Goal: Task Accomplishment & Management: Use online tool/utility

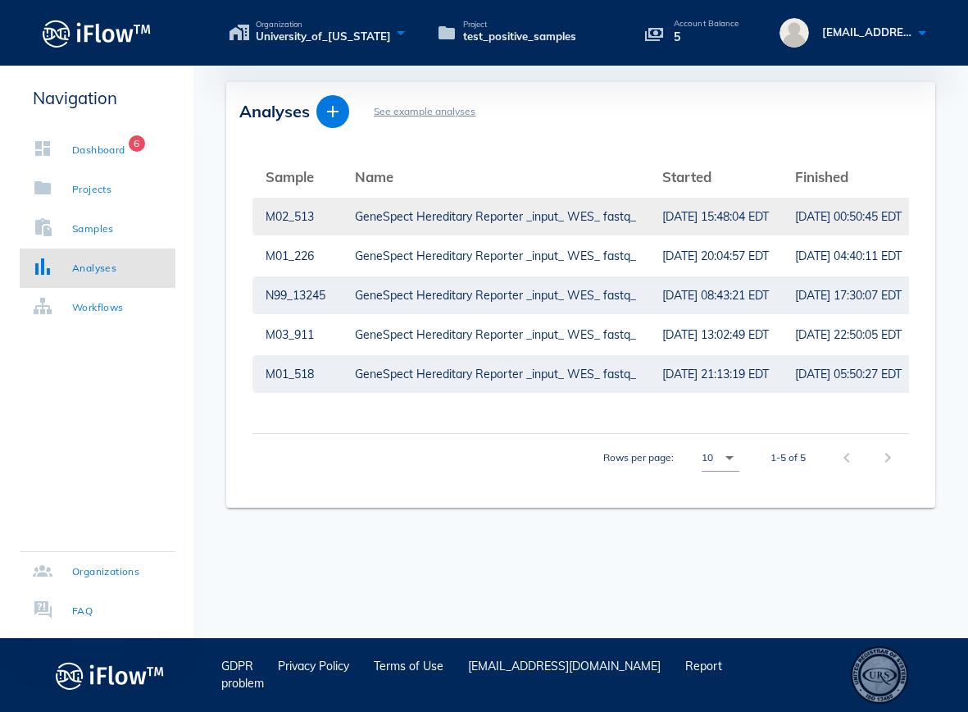
click at [365, 216] on div "GeneSpect Hereditary Reporter _input_ WES_ fastq_" at bounding box center [495, 217] width 281 height 38
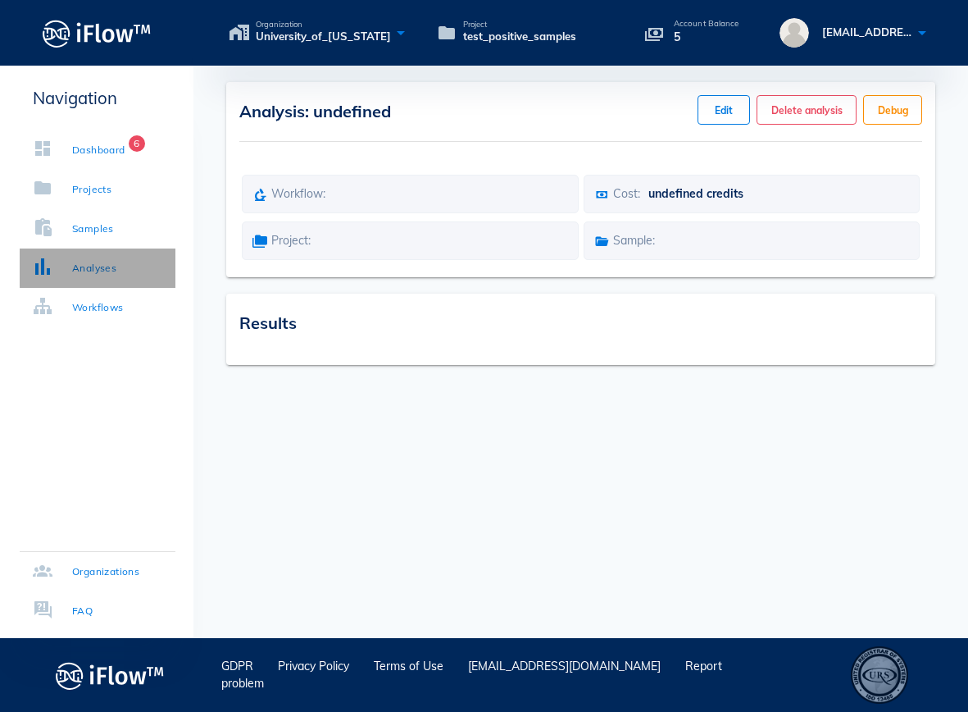
click at [94, 279] on link "Analyses" at bounding box center [98, 267] width 156 height 39
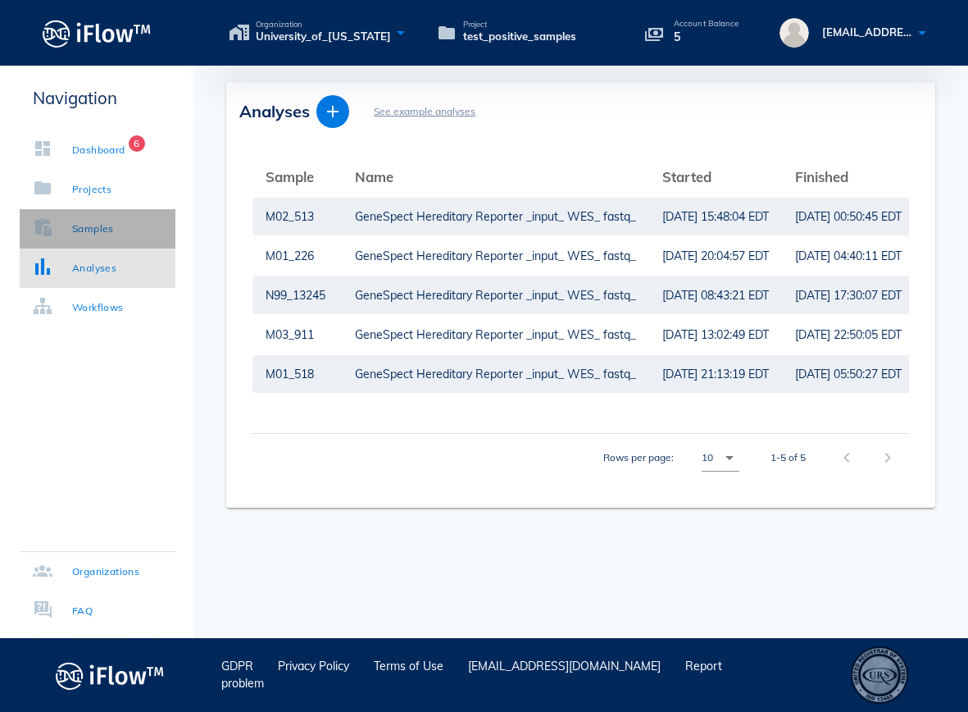
click at [98, 230] on div "Samples" at bounding box center [93, 229] width 42 height 16
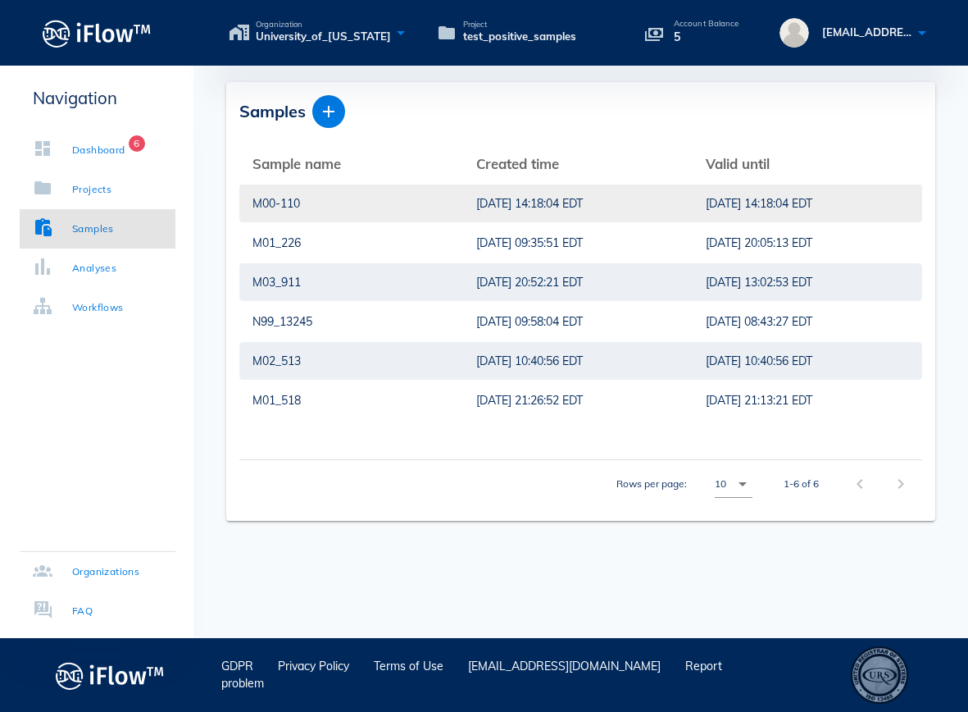
click at [346, 200] on div "M00-110" at bounding box center [352, 203] width 198 height 38
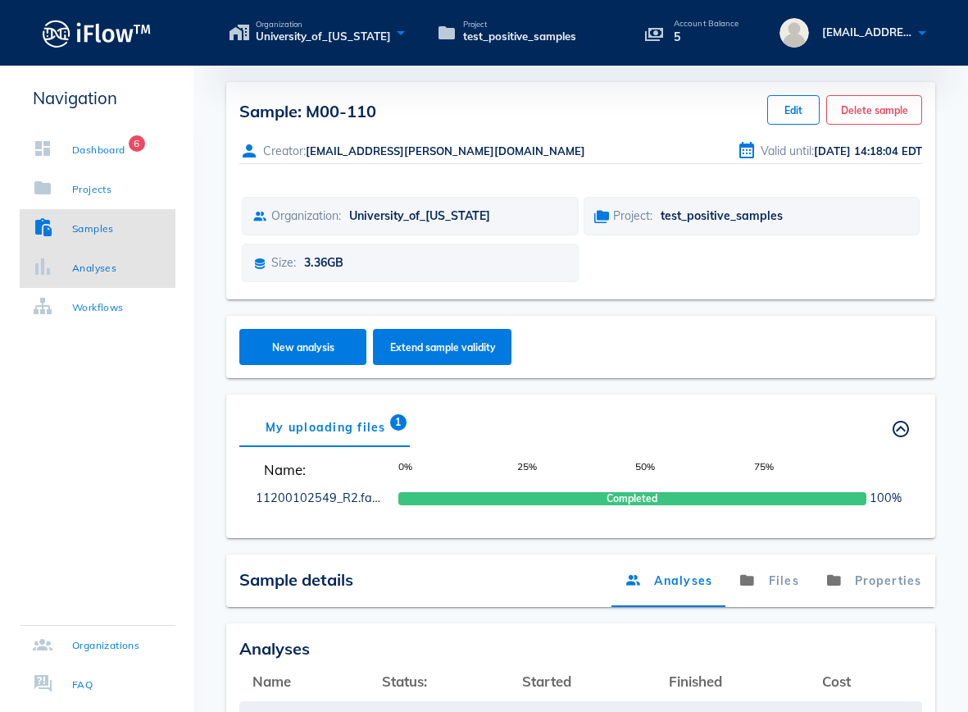
click at [119, 277] on link "Analyses" at bounding box center [98, 267] width 156 height 39
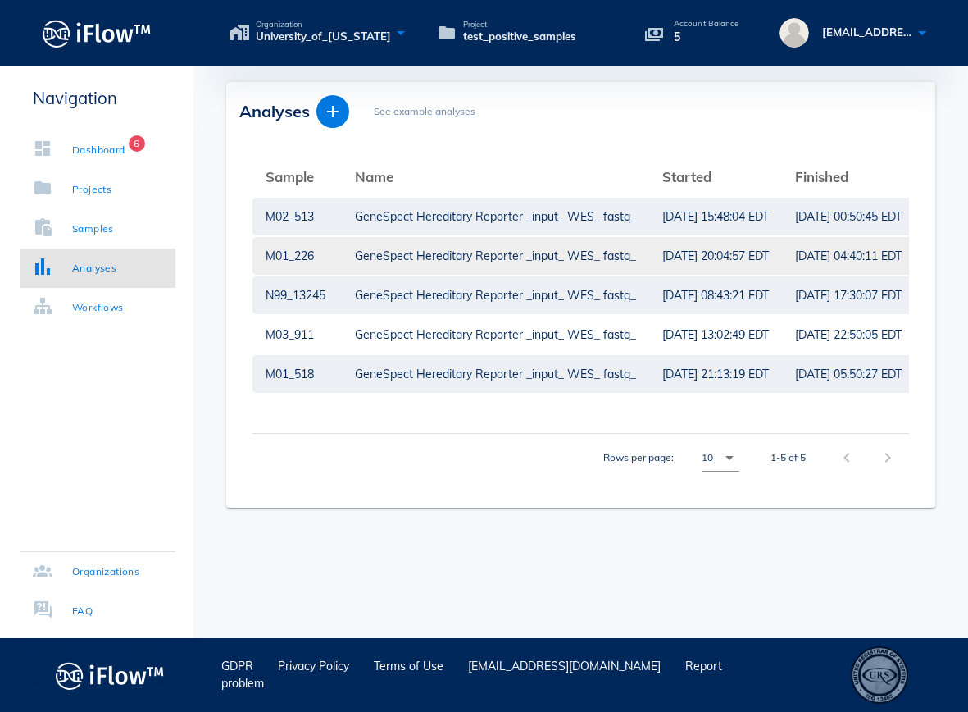
click at [411, 259] on div "GeneSpect Hereditary Reporter _input_ WES_ fastq_" at bounding box center [495, 256] width 281 height 38
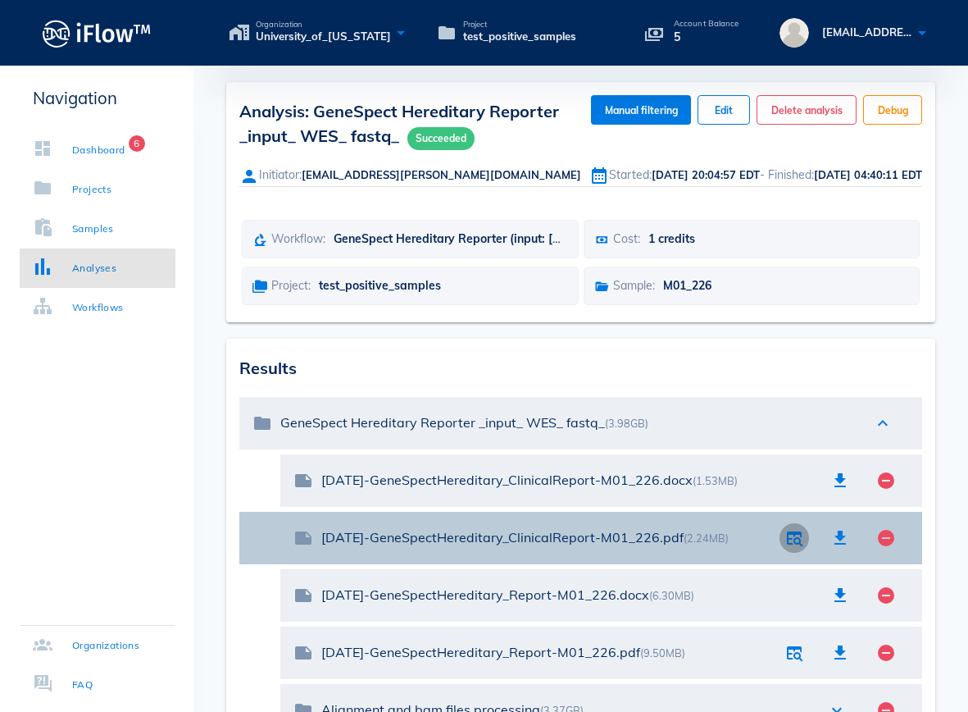
click at [786, 533] on icon "button" at bounding box center [795, 538] width 20 height 20
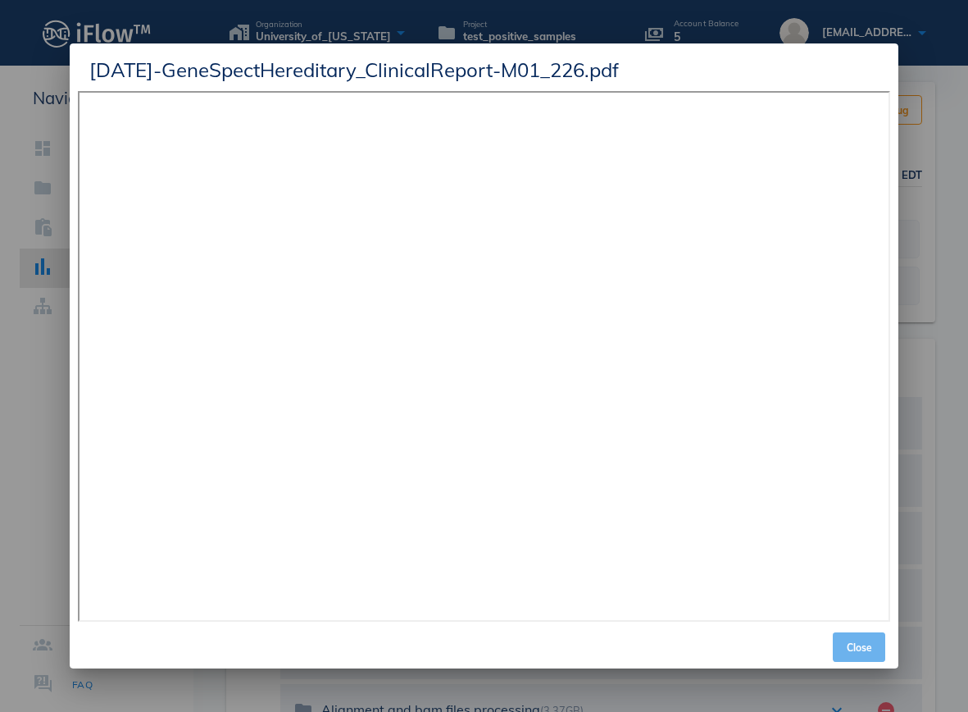
click at [863, 653] on button "Close" at bounding box center [859, 647] width 52 height 30
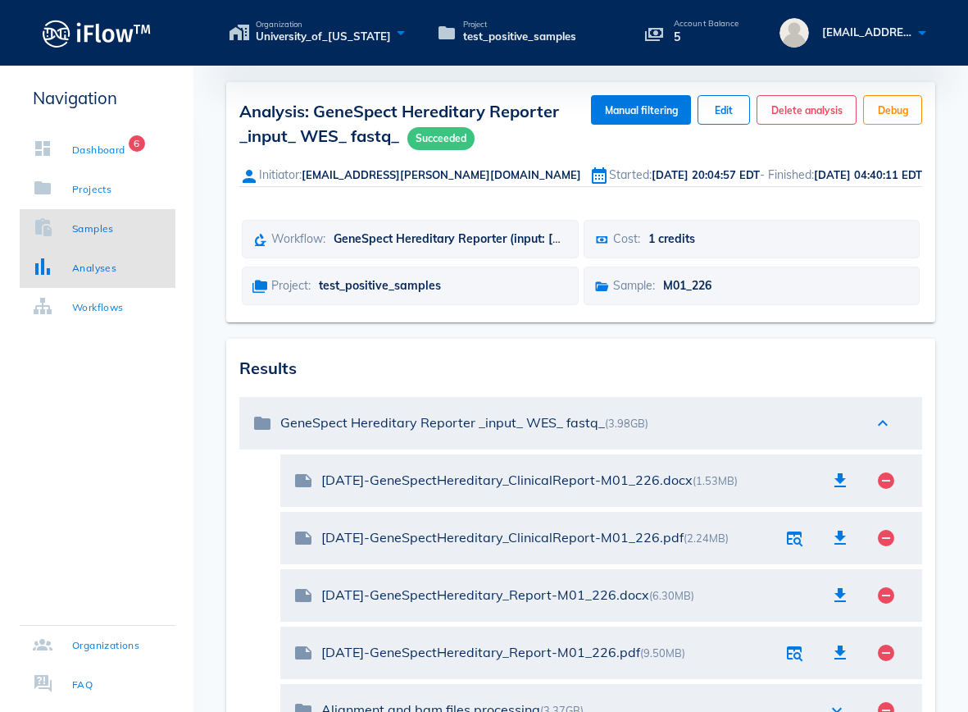
click at [100, 228] on div "Samples" at bounding box center [93, 229] width 42 height 16
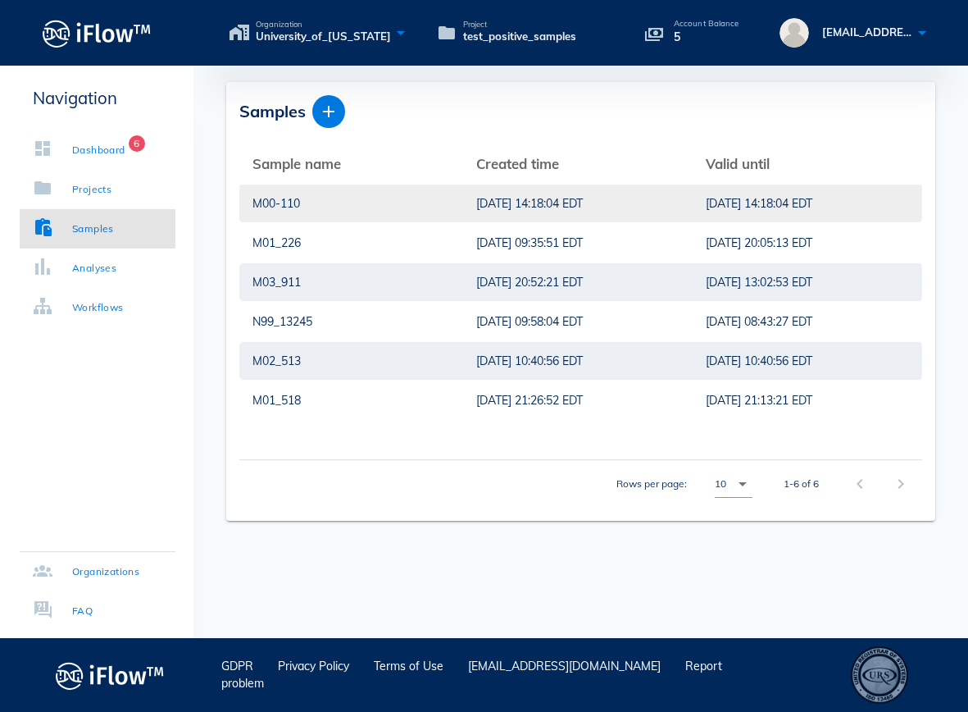
click at [331, 200] on div "M00-110" at bounding box center [352, 203] width 198 height 38
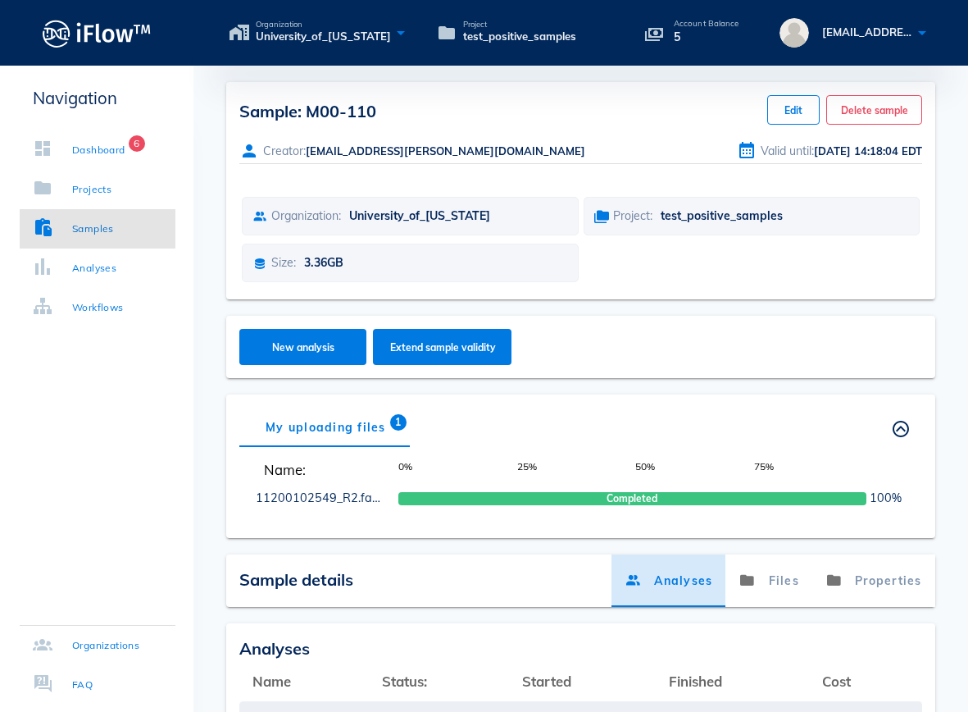
click at [650, 578] on link "Analyses" at bounding box center [669, 580] width 114 height 52
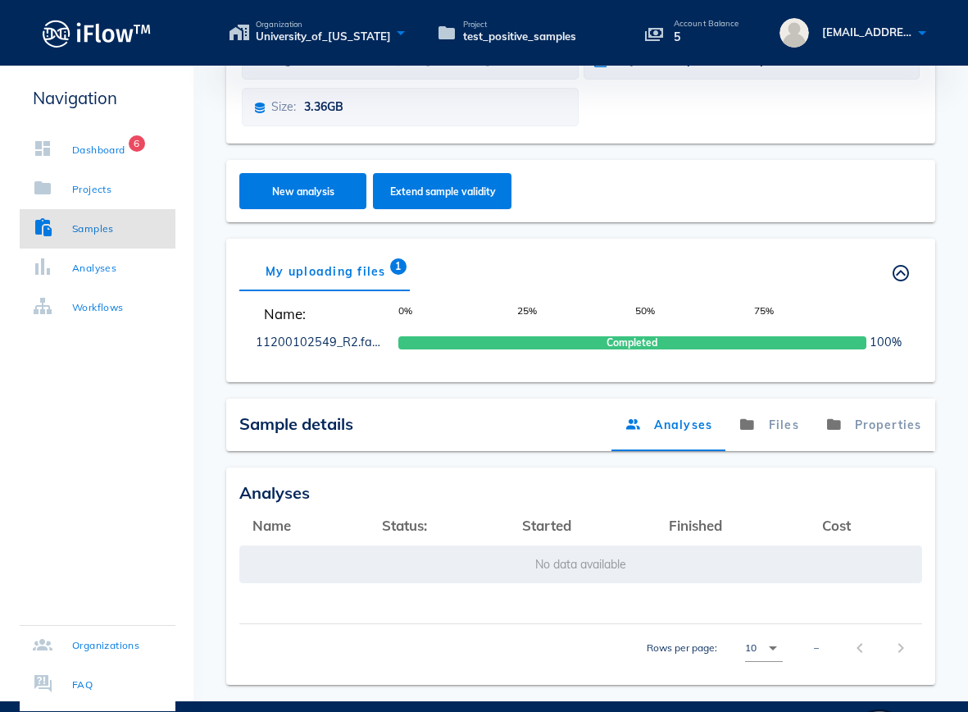
scroll to position [161, 0]
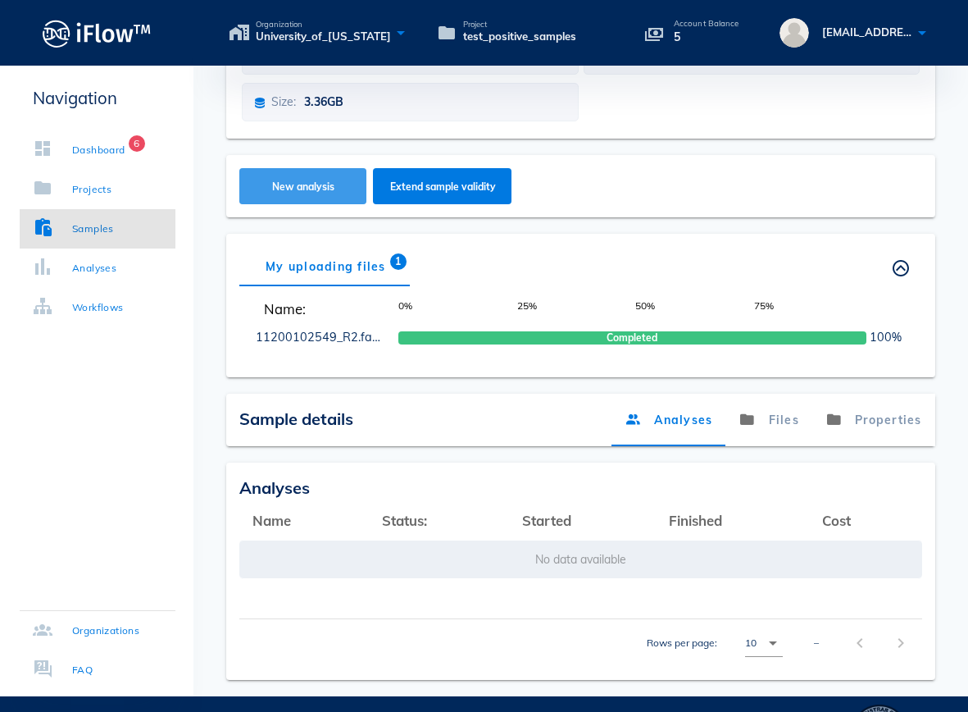
click at [307, 187] on span "New analysis" at bounding box center [303, 186] width 95 height 12
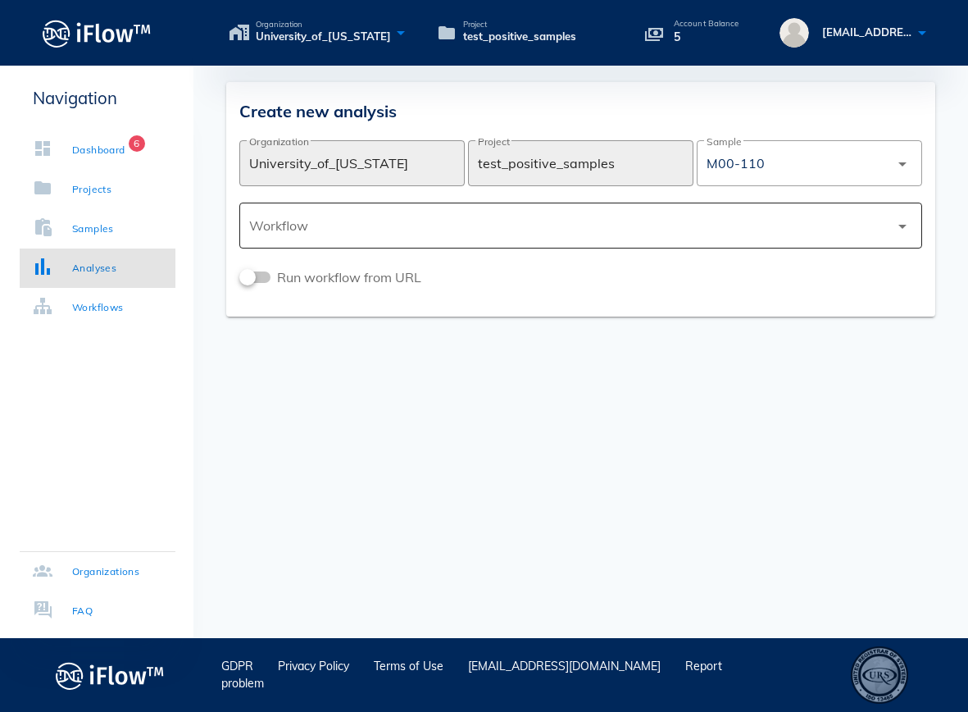
click at [804, 231] on div at bounding box center [569, 225] width 640 height 39
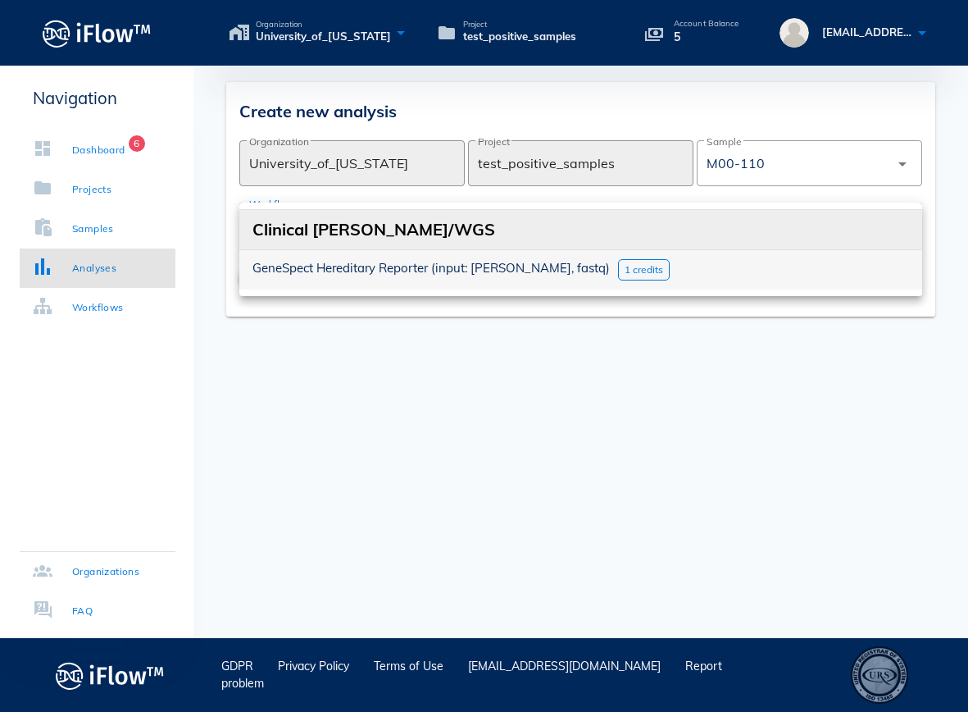
click at [625, 275] on span "1 credits" at bounding box center [644, 269] width 39 height 12
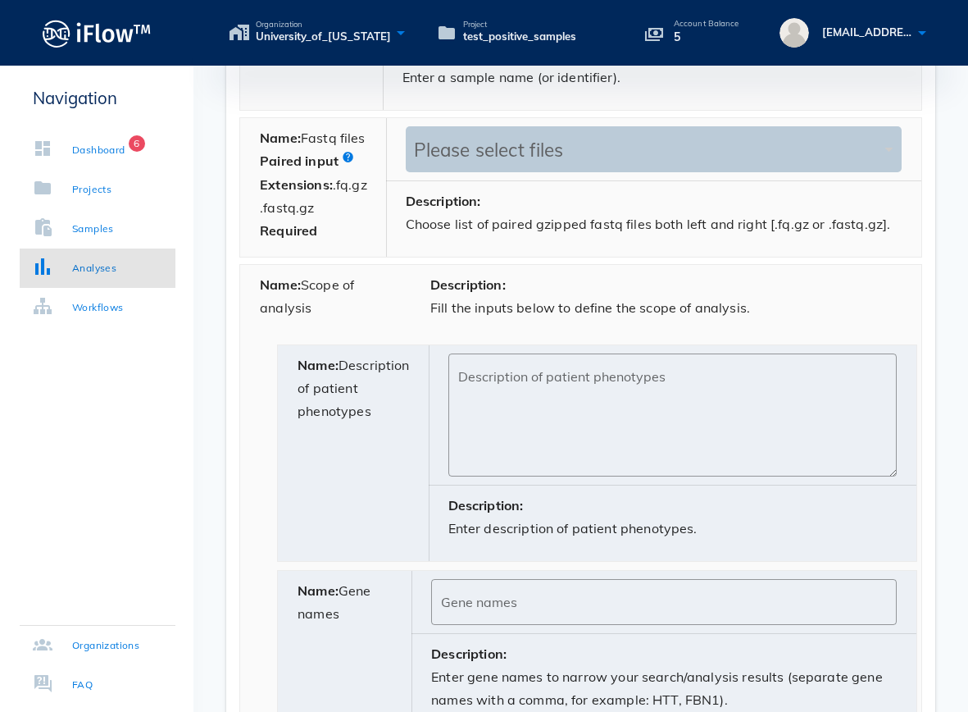
scroll to position [739, 0]
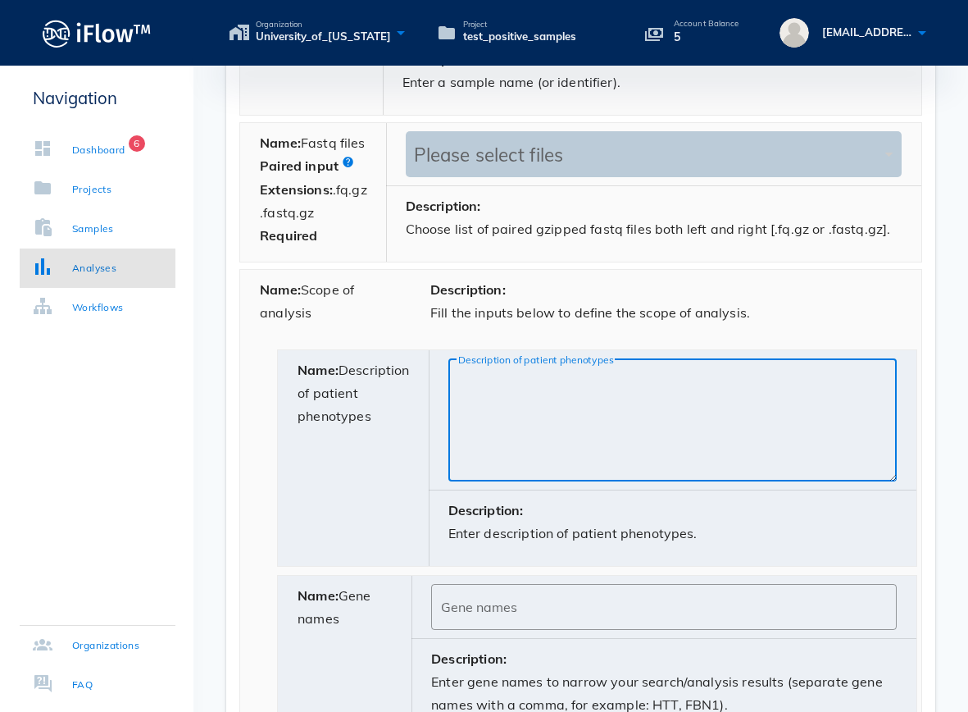
click at [458, 400] on textarea "Description of patient phenotypes" at bounding box center [677, 424] width 439 height 115
paste textarea "[MEDICAL_DATA]"
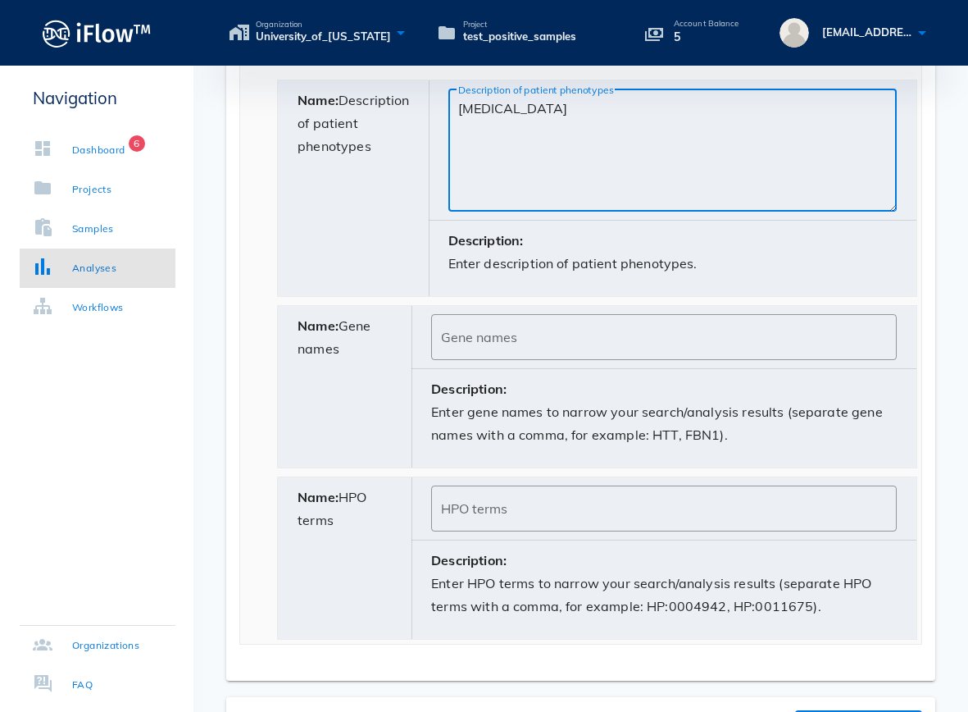
scroll to position [1127, 0]
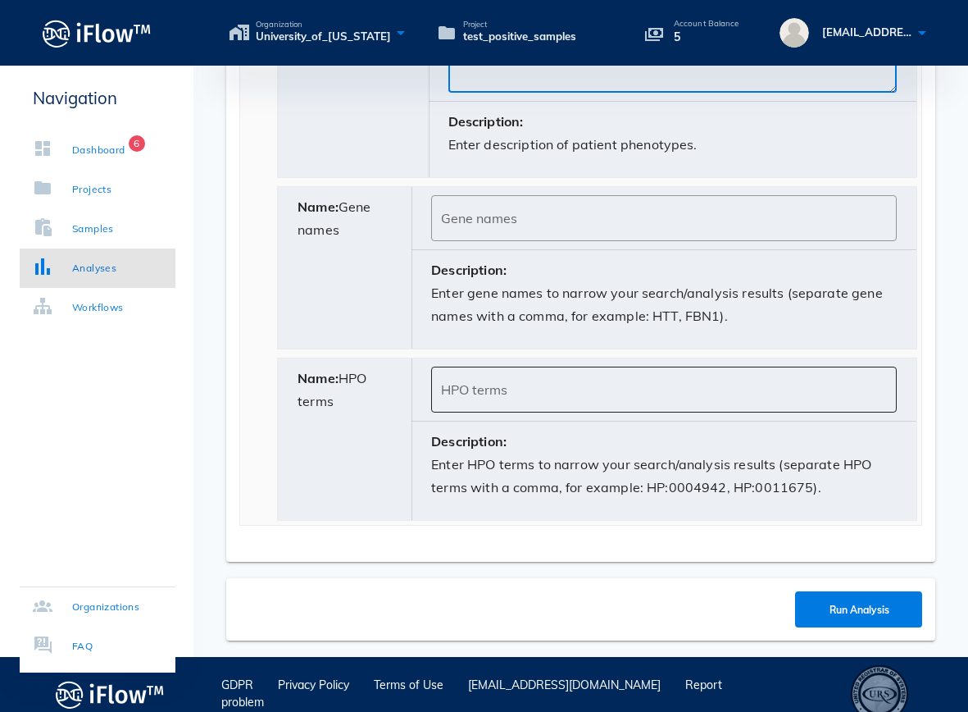
type textarea "[MEDICAL_DATA]"
click at [557, 389] on div "HPO terms" at bounding box center [664, 390] width 446 height 46
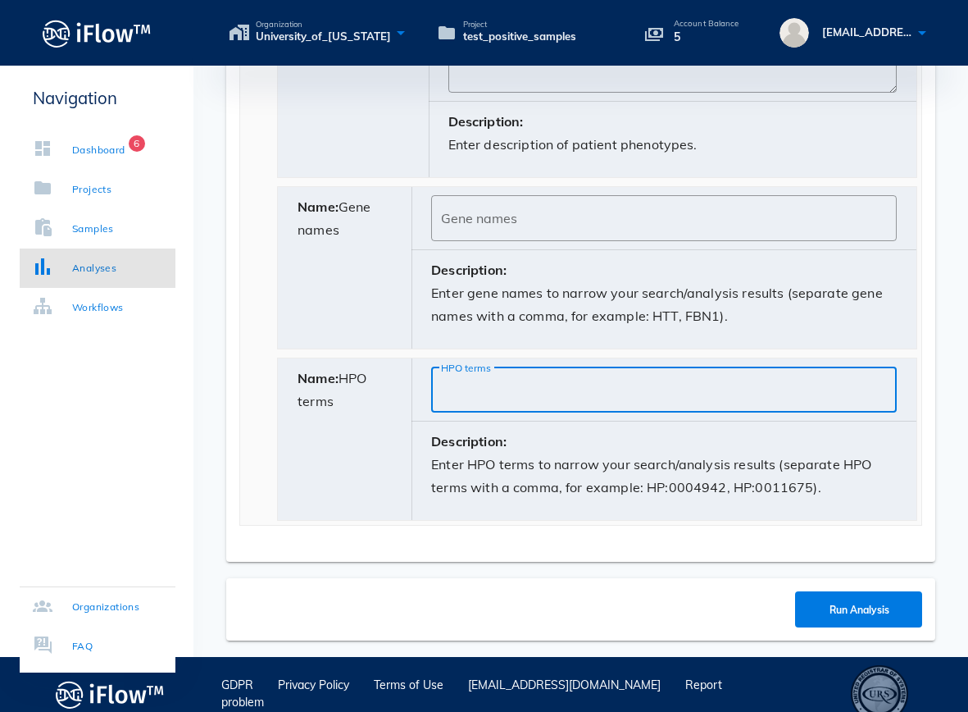
click at [464, 403] on input "HPO terms" at bounding box center [664, 389] width 446 height 26
paste input "HP:0008527"
paste input "HP:0000365"
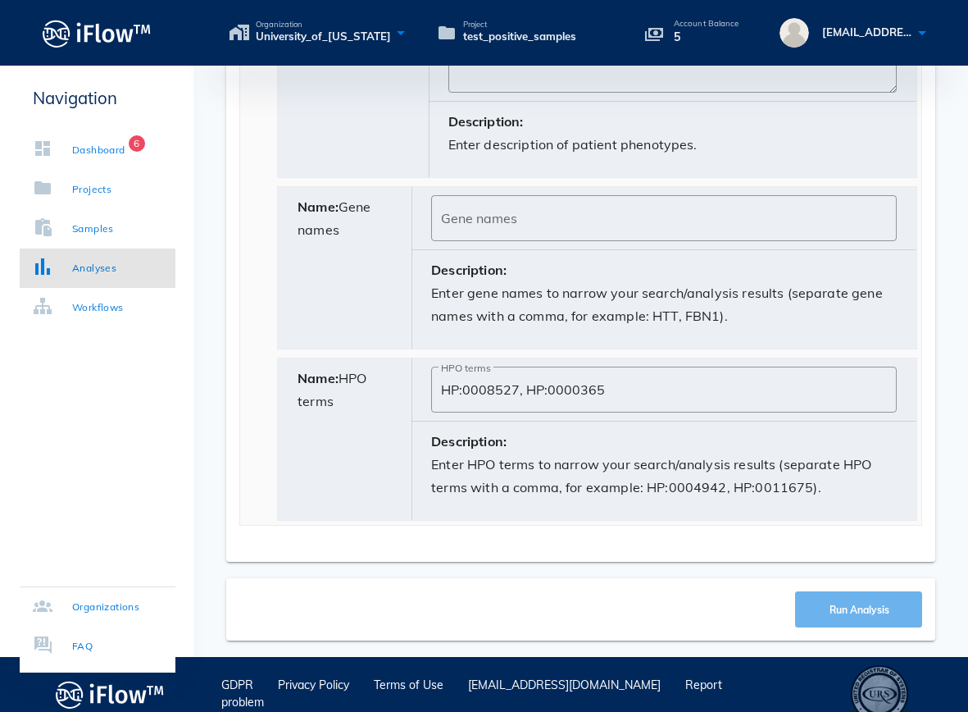
click at [854, 616] on span "Run Analysis" at bounding box center [858, 609] width 61 height 12
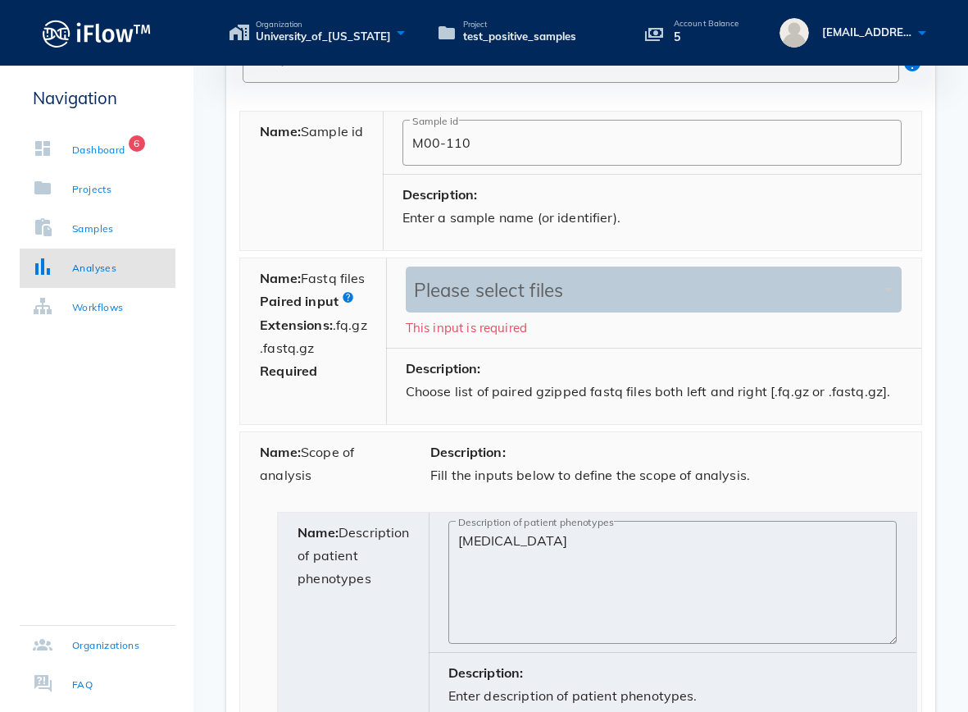
scroll to position [589, 0]
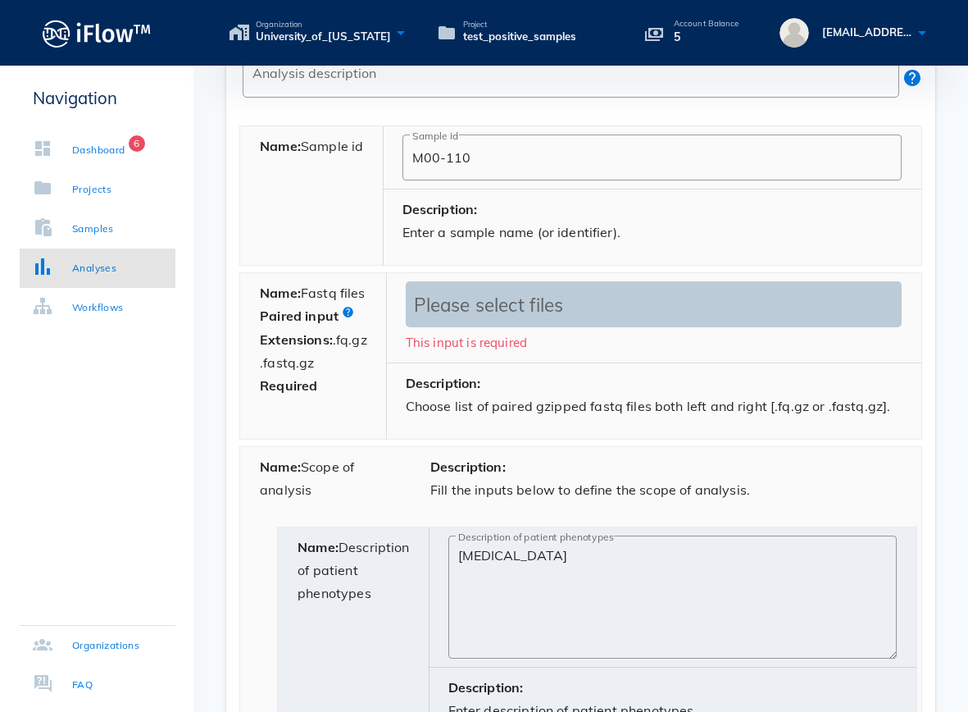
click at [500, 317] on div "Please select files" at bounding box center [645, 304] width 471 height 46
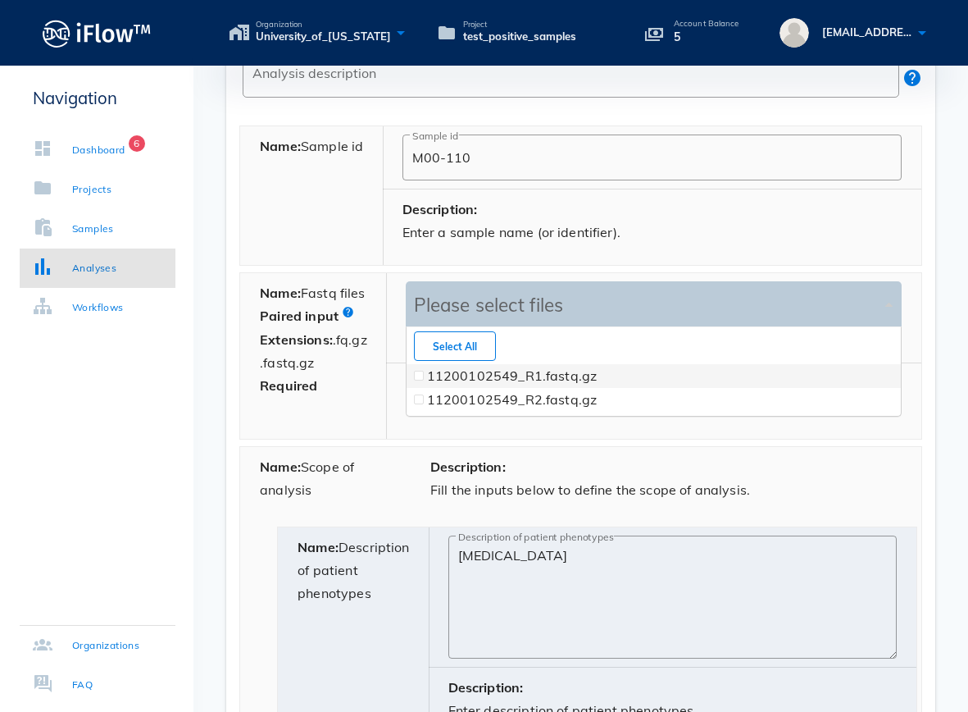
scroll to position [88, 498]
click at [447, 375] on label "11200102549_R1.fastq.gz" at bounding box center [512, 375] width 170 height 16
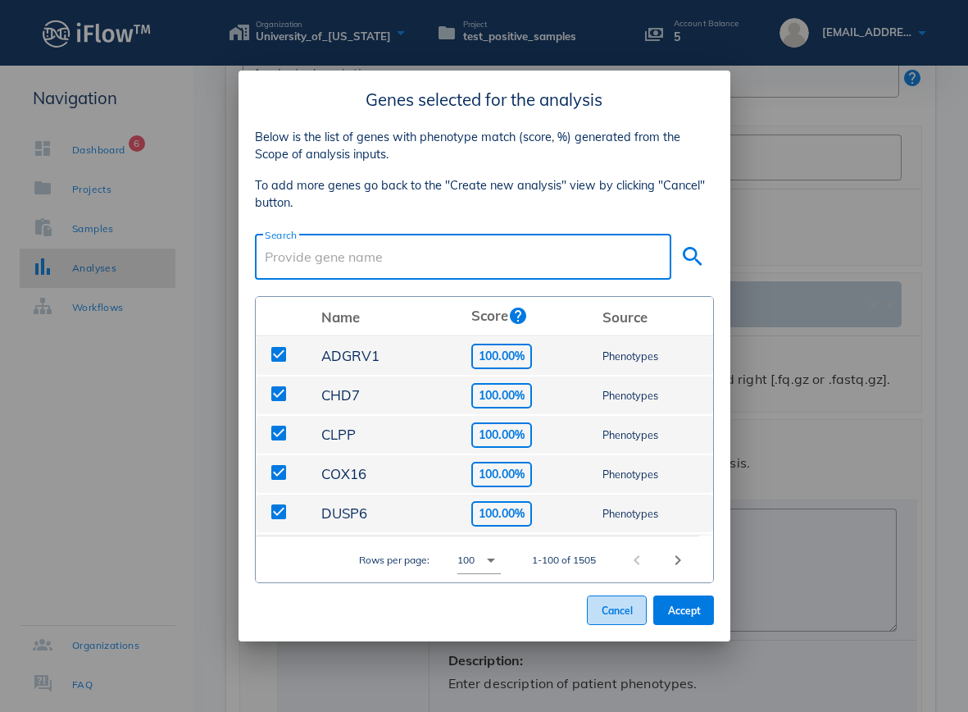
click at [603, 617] on button "Cancel" at bounding box center [617, 610] width 60 height 30
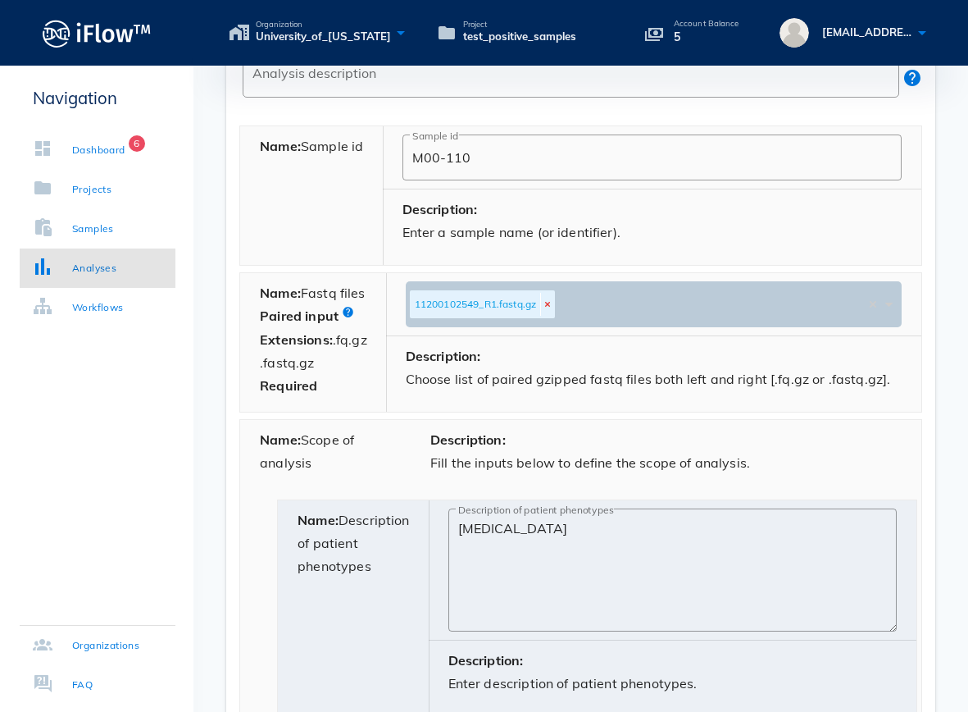
click at [543, 308] on div "11200102549_R1.fastq.gz Please select files" at bounding box center [637, 302] width 455 height 32
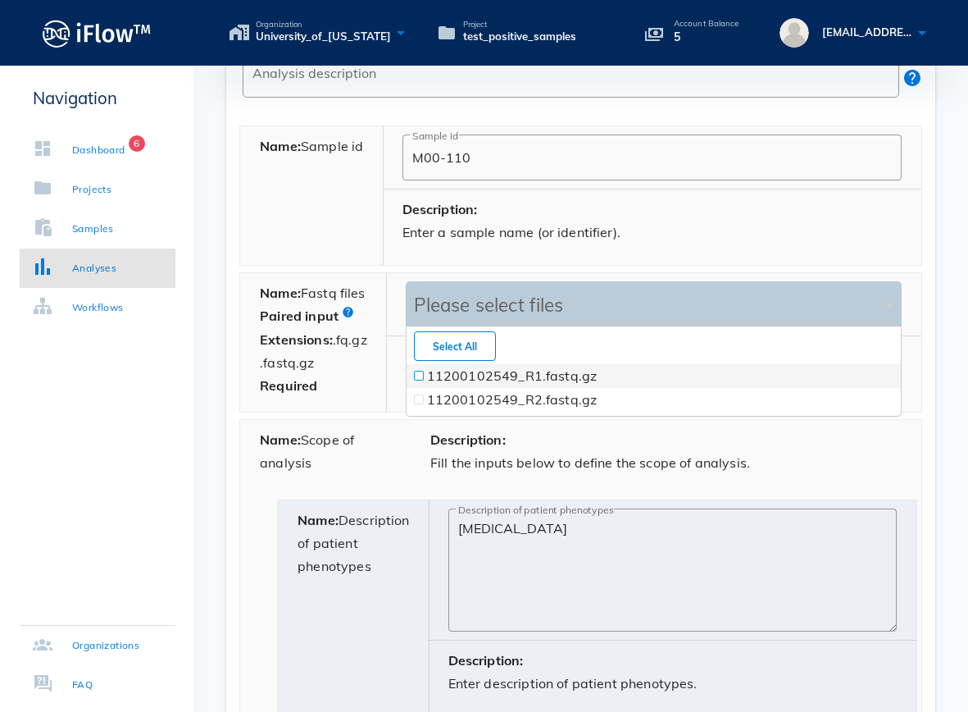
click at [417, 379] on span at bounding box center [419, 375] width 7 height 7
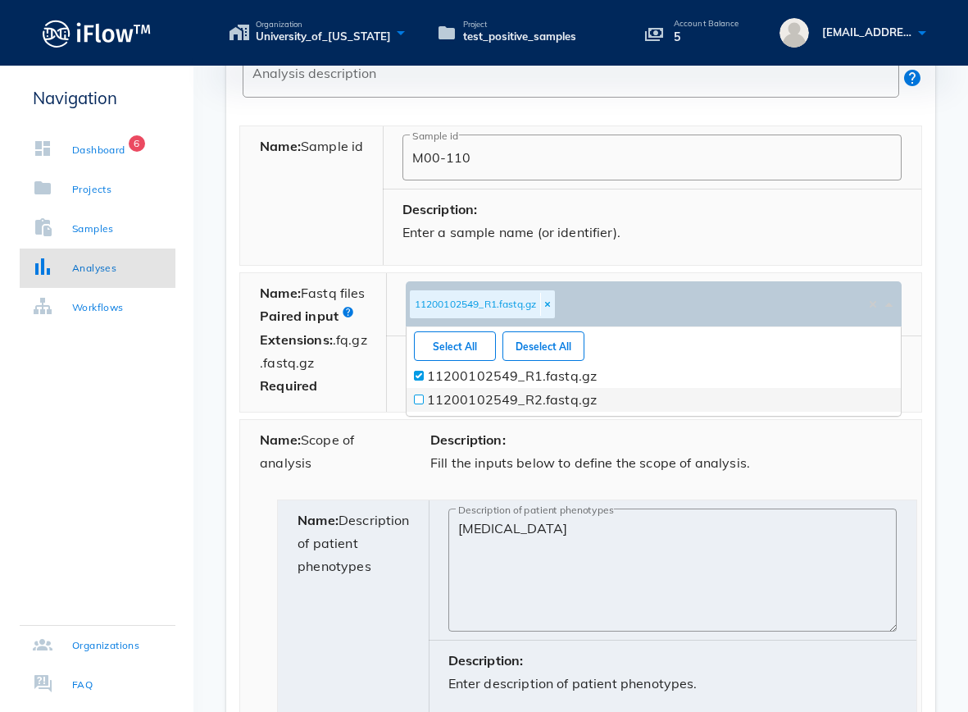
click at [417, 400] on span at bounding box center [419, 399] width 7 height 7
click at [397, 465] on div "Name: Scope of analysis" at bounding box center [325, 457] width 171 height 75
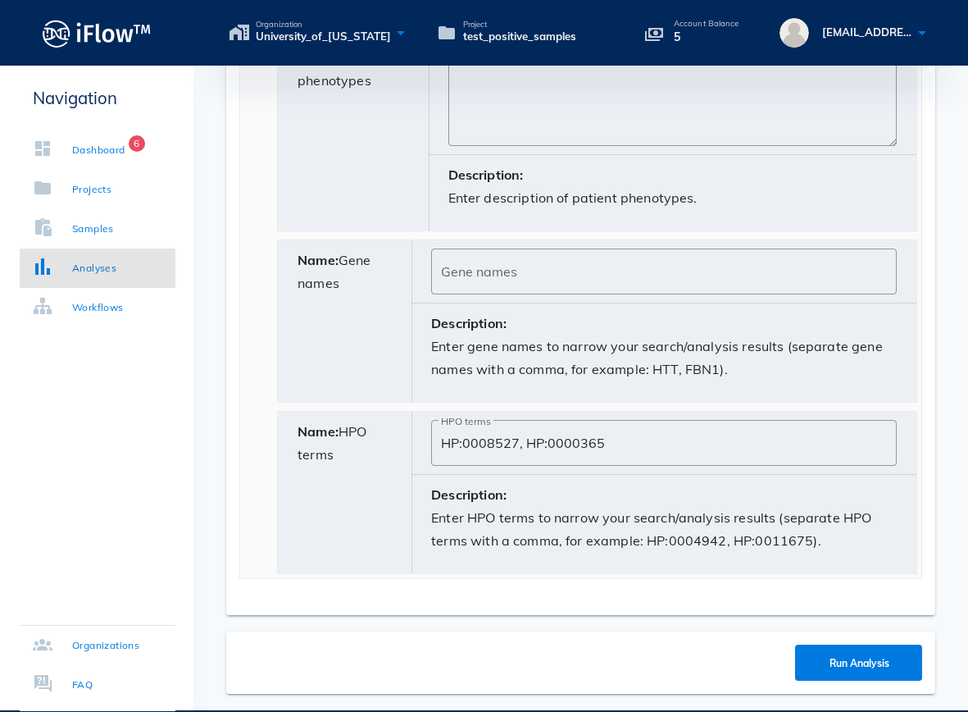
scroll to position [1163, 0]
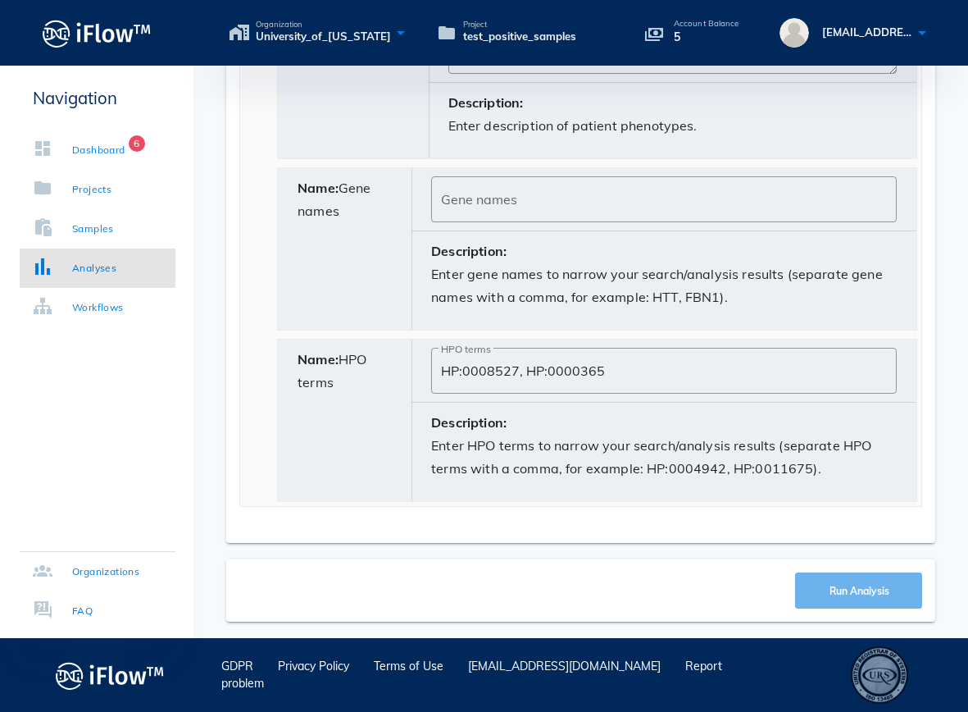
click at [849, 591] on span "Run Analysis" at bounding box center [858, 591] width 61 height 12
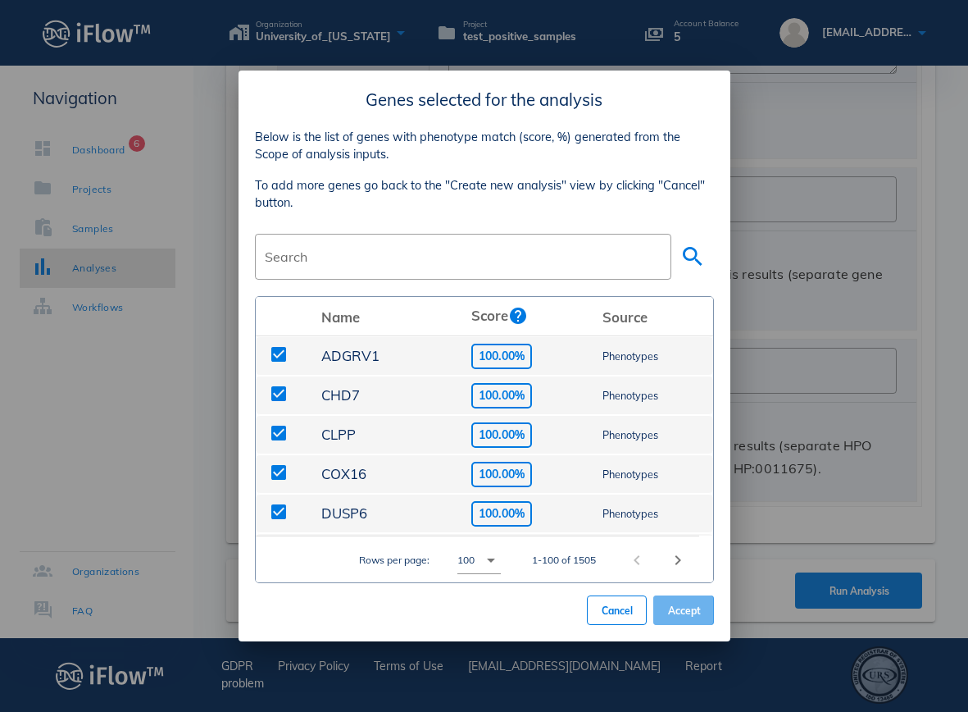
click at [698, 608] on span "Accept" at bounding box center [684, 610] width 34 height 12
type input "HP:0008527,HP:0000365"
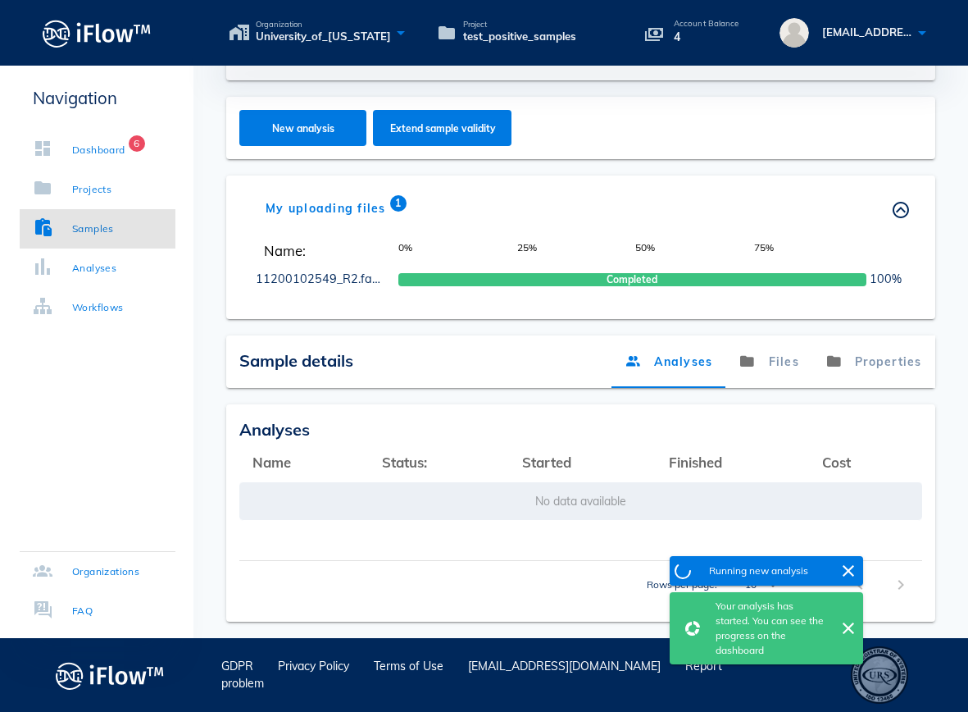
scroll to position [231, 0]
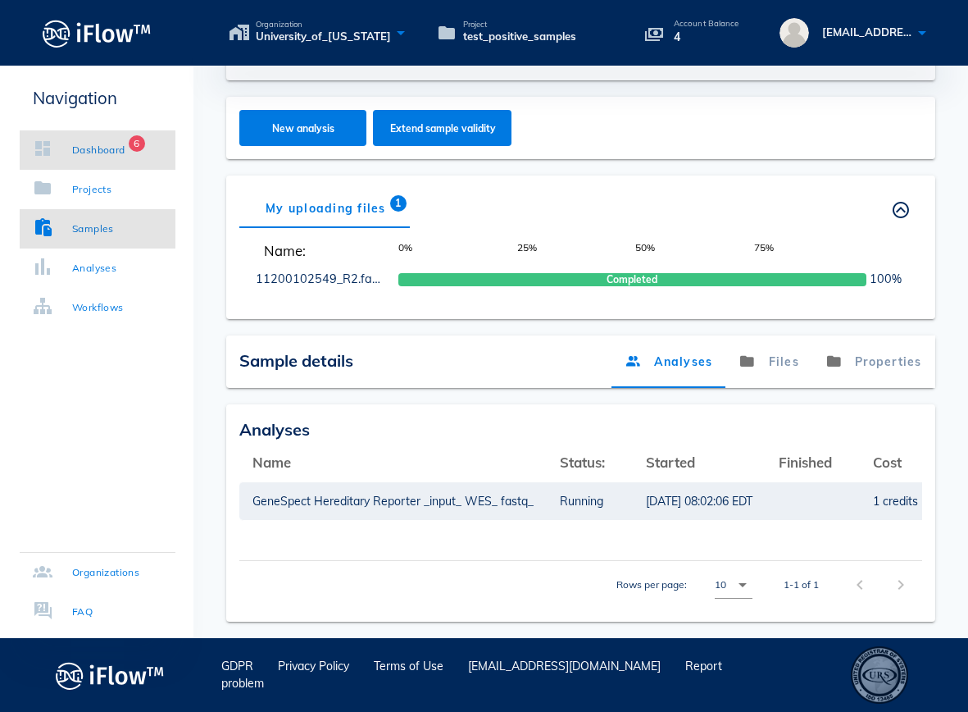
click at [86, 155] on div "Dashboard" at bounding box center [98, 150] width 53 height 16
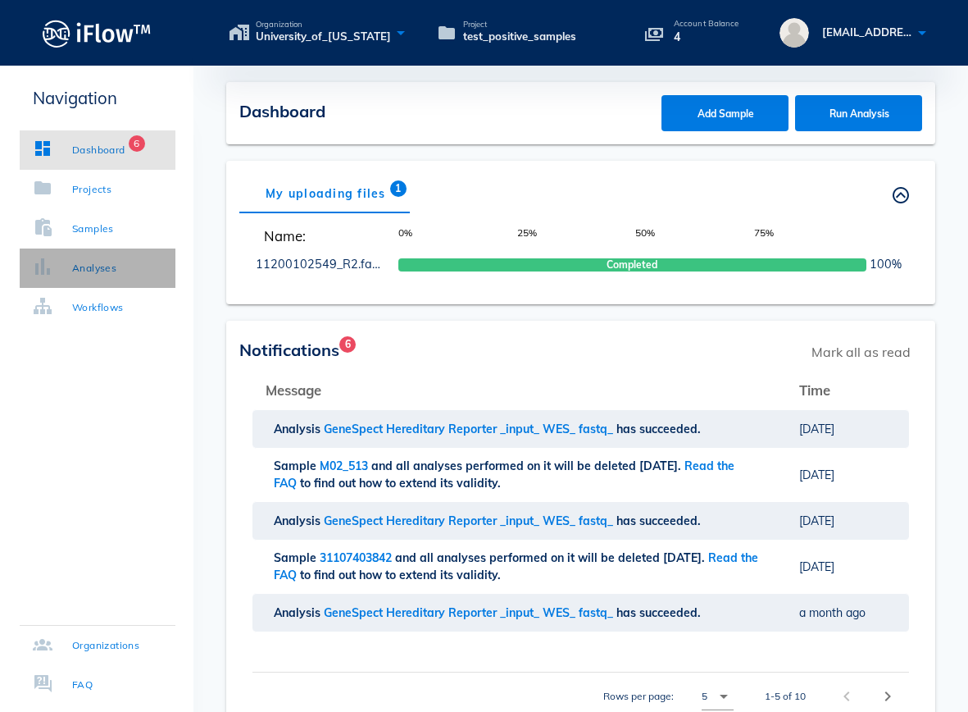
click at [130, 261] on link "Analyses" at bounding box center [98, 267] width 156 height 39
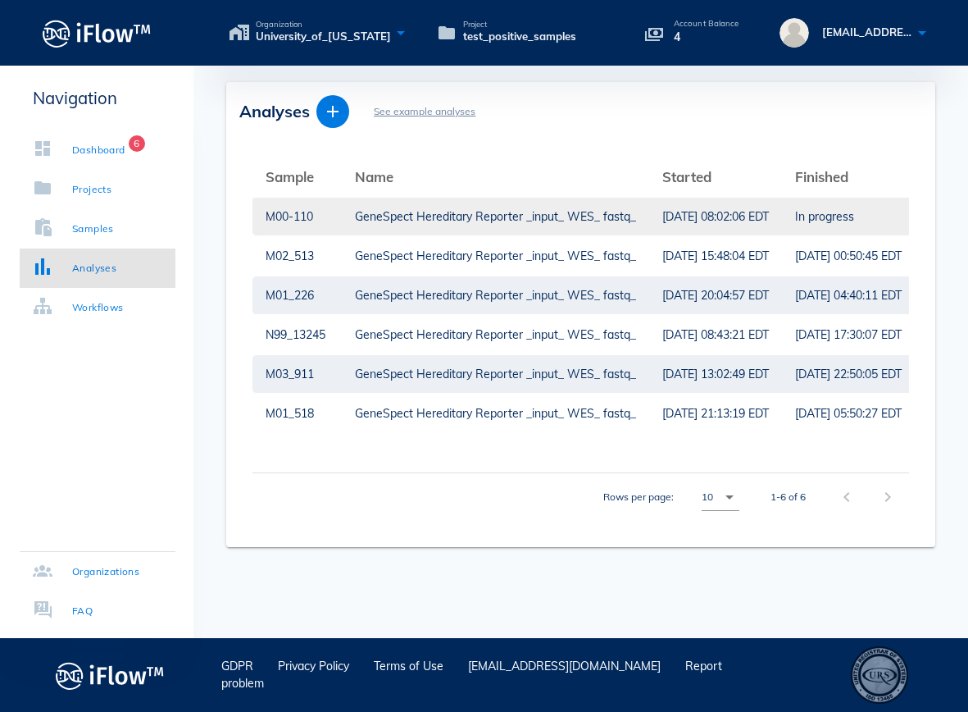
click at [353, 216] on td "GeneSpect Hereditary Reporter _input_ WES_ fastq_" at bounding box center [495, 216] width 307 height 39
click at [292, 218] on div "M00-110" at bounding box center [297, 217] width 63 height 38
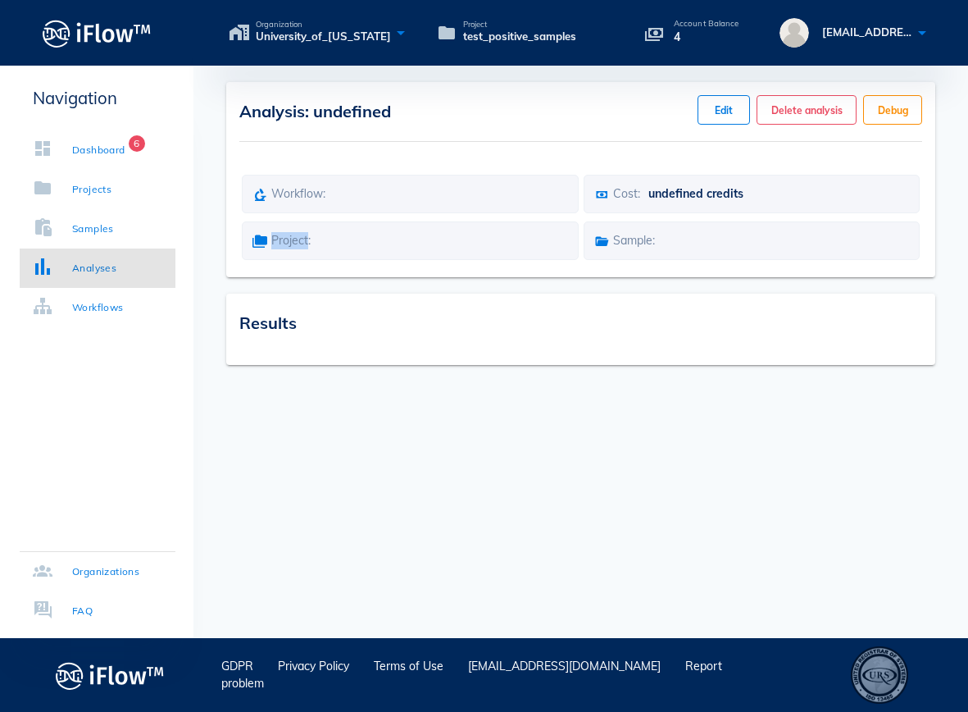
click at [292, 218] on div "Project: Sample:" at bounding box center [580, 240] width 683 height 47
